Goal: Transaction & Acquisition: Purchase product/service

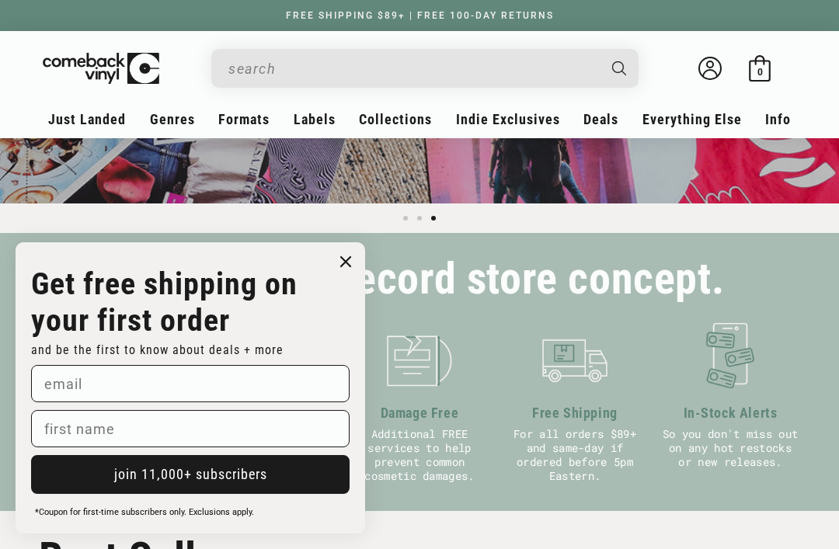
scroll to position [398, 0]
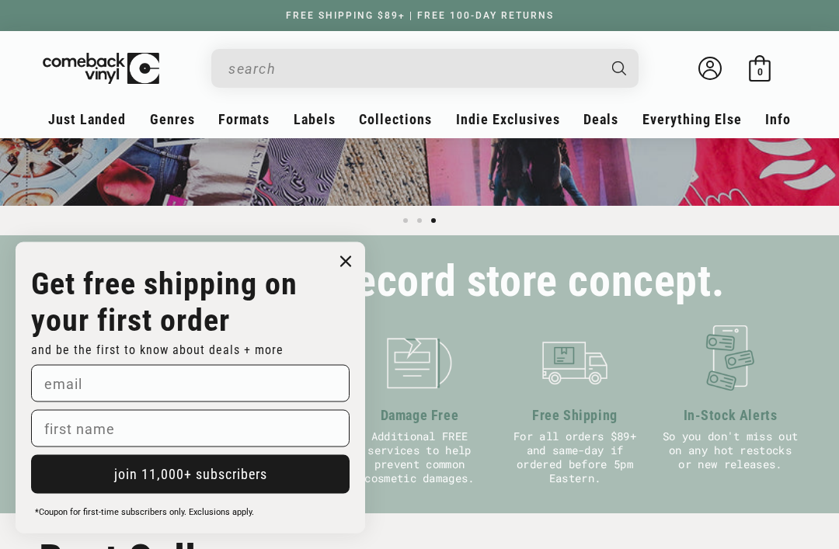
click at [345, 266] on circle "Close dialog" at bounding box center [346, 262] width 23 height 23
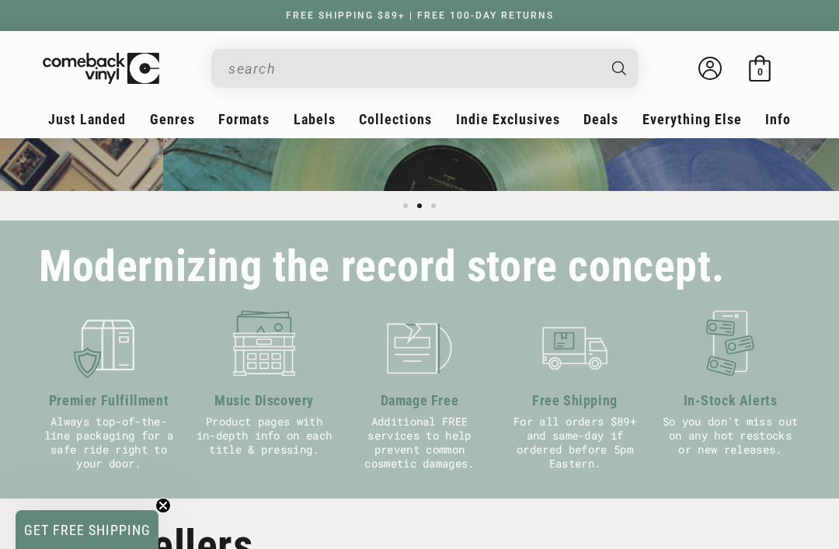
scroll to position [0, 839]
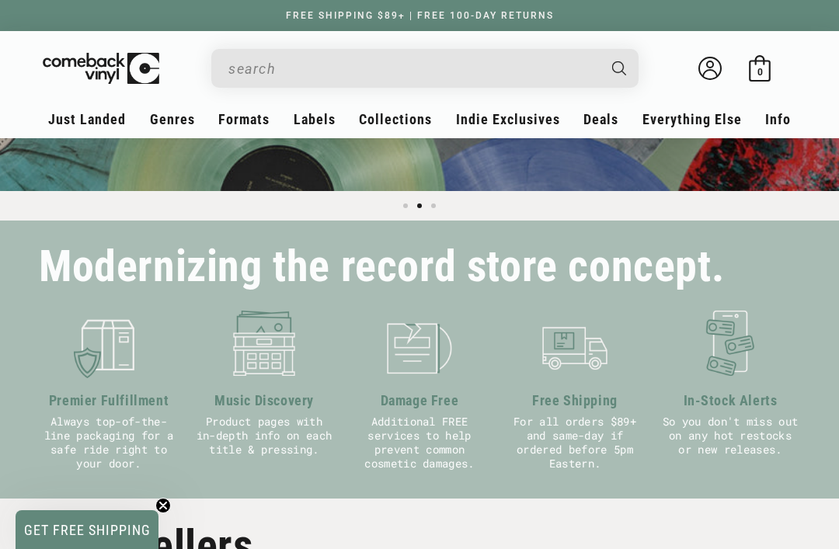
click at [252, 415] on link "Heavy Metal" at bounding box center [251, 413] width 137 height 26
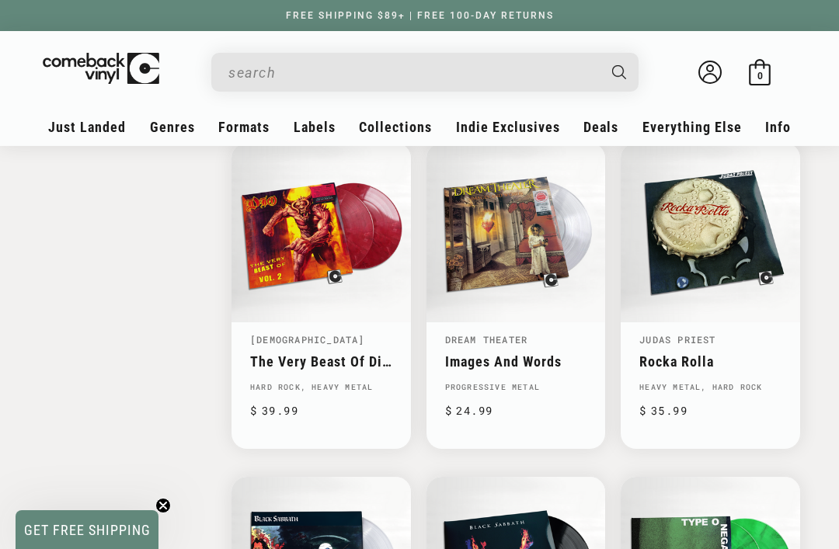
scroll to position [1885, 0]
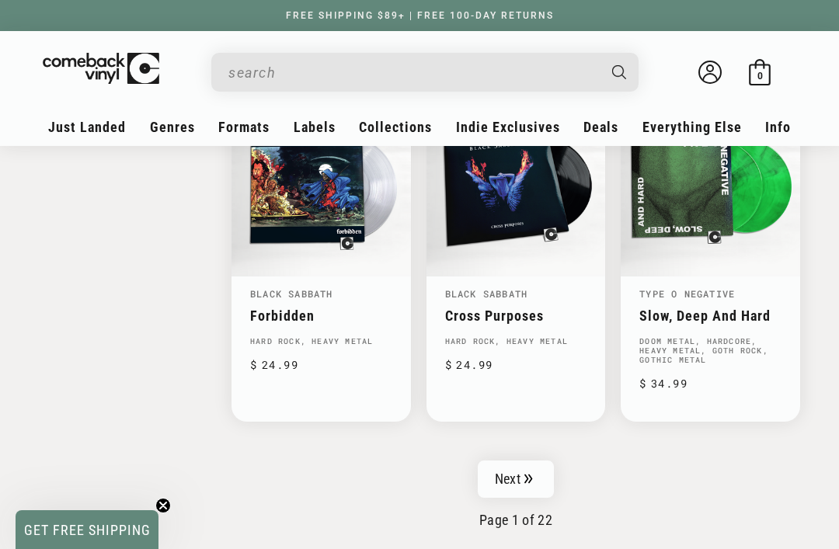
click at [516, 470] on link "Next" at bounding box center [516, 478] width 76 height 37
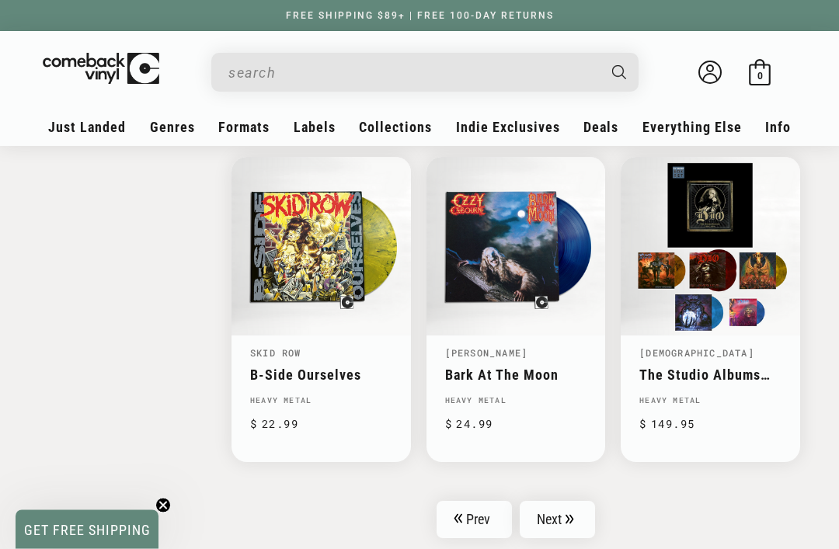
scroll to position [2229, 0]
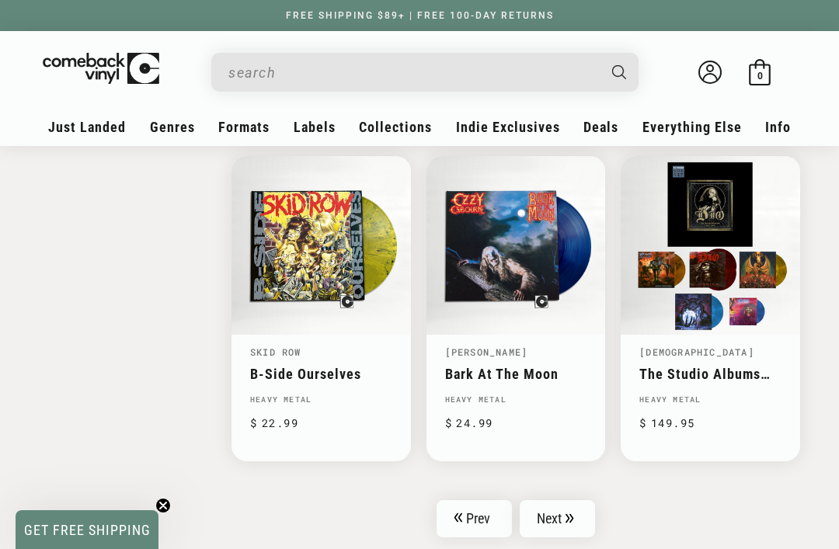
click at [569, 514] on icon "Pagination" at bounding box center [569, 518] width 8 height 9
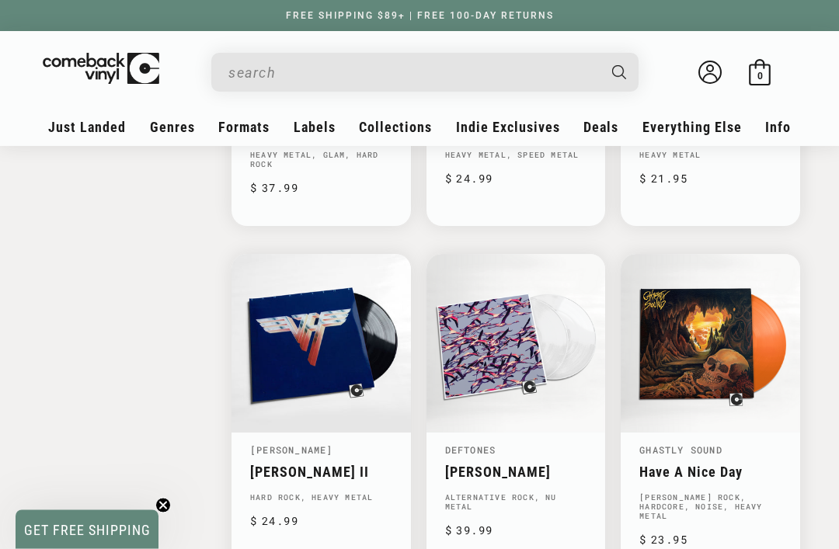
scroll to position [2161, 0]
click at [297, 464] on link "[PERSON_NAME] II" at bounding box center [321, 472] width 142 height 16
